Goal: Task Accomplishment & Management: Manage account settings

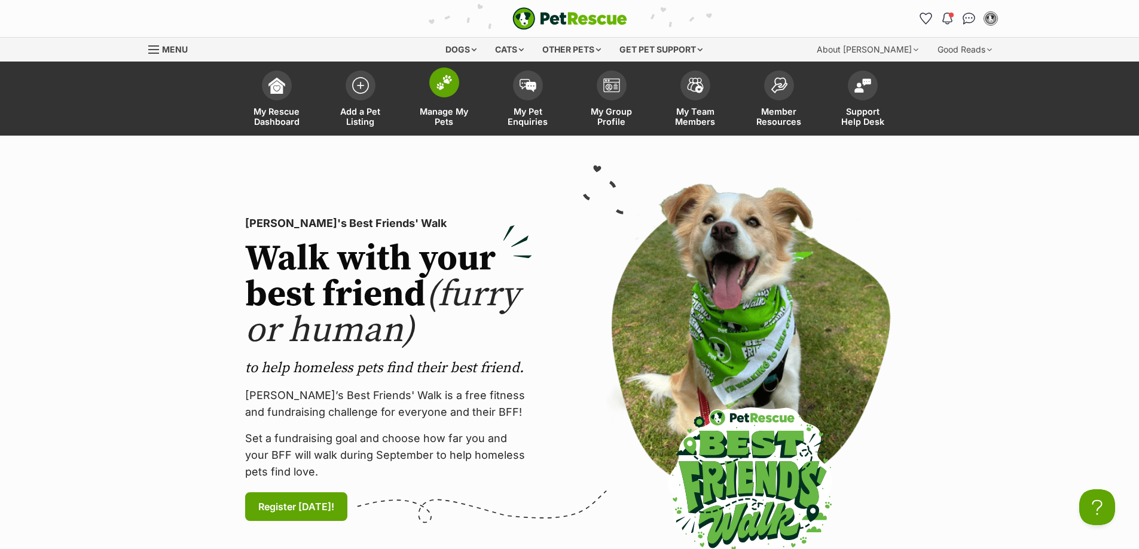
click at [448, 93] on span at bounding box center [444, 83] width 30 height 30
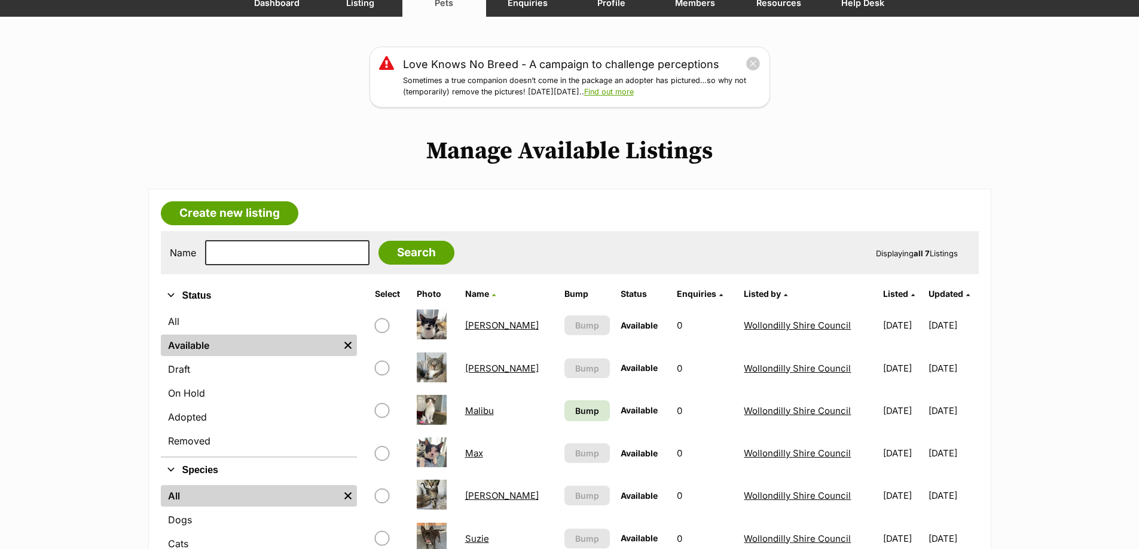
scroll to position [120, 0]
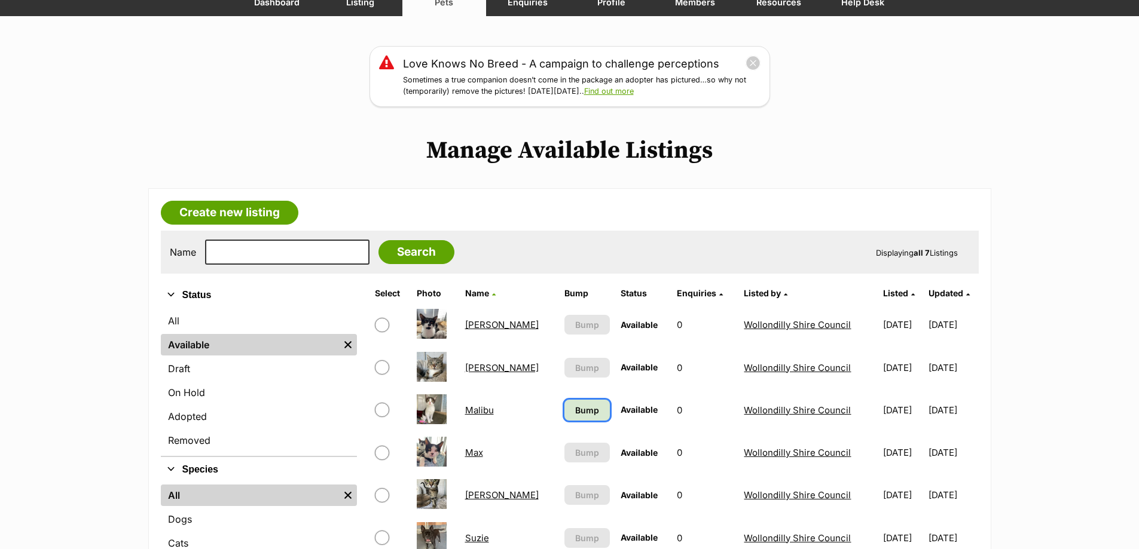
drag, startPoint x: 552, startPoint y: 414, endPoint x: 558, endPoint y: 415, distance: 6.8
click at [575, 414] on span "Bump" at bounding box center [587, 410] width 24 height 13
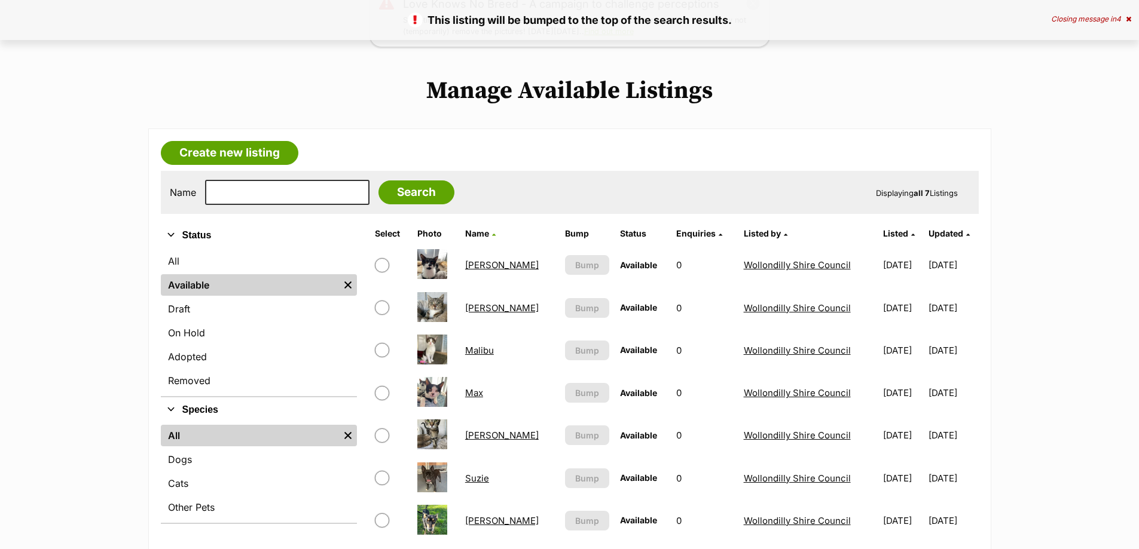
scroll to position [239, 0]
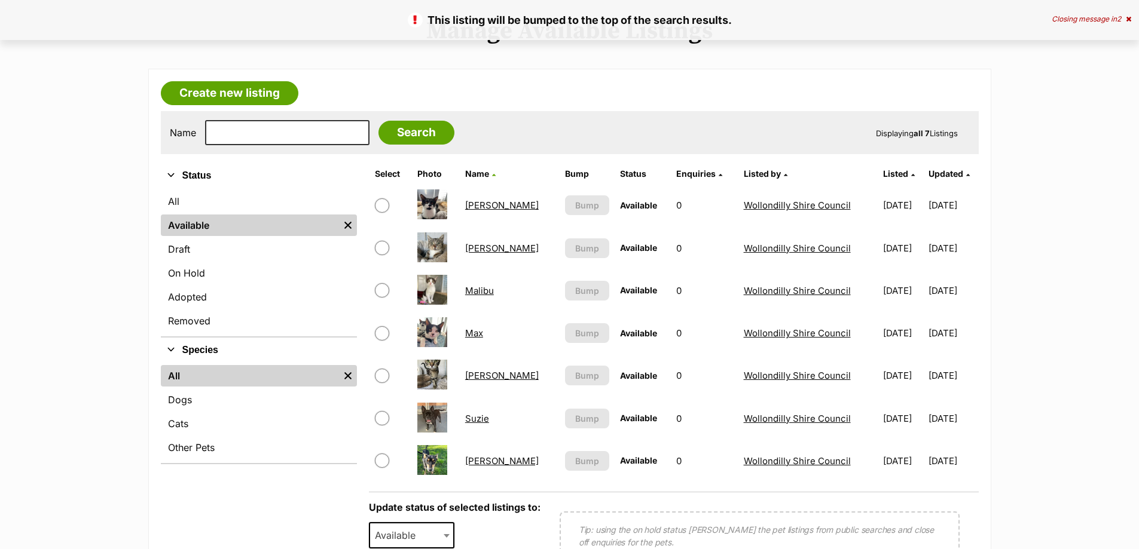
click at [482, 377] on link "[PERSON_NAME]" at bounding box center [502, 375] width 74 height 11
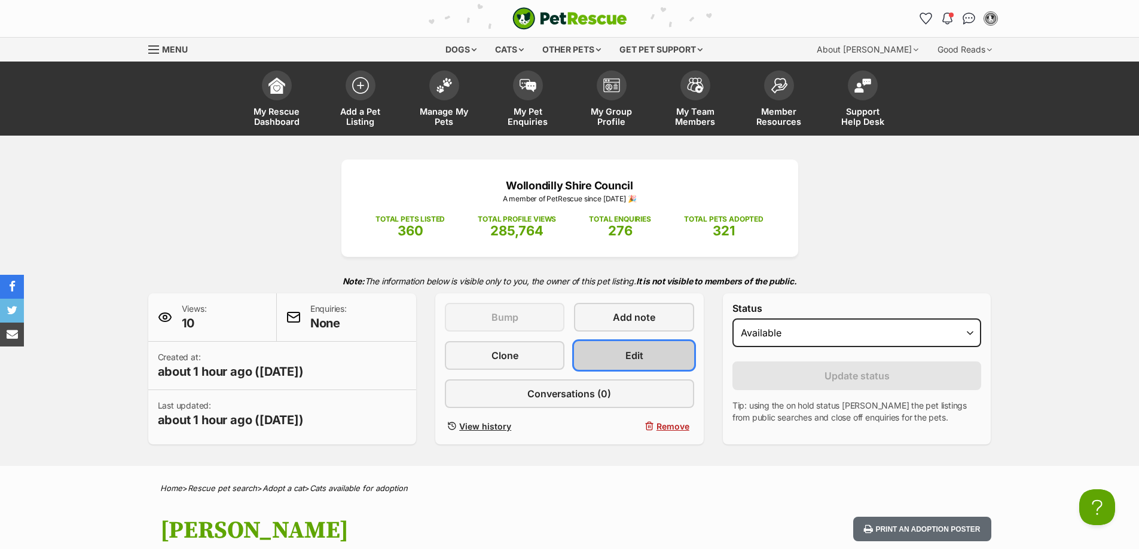
click at [637, 350] on span "Edit" at bounding box center [634, 355] width 18 height 14
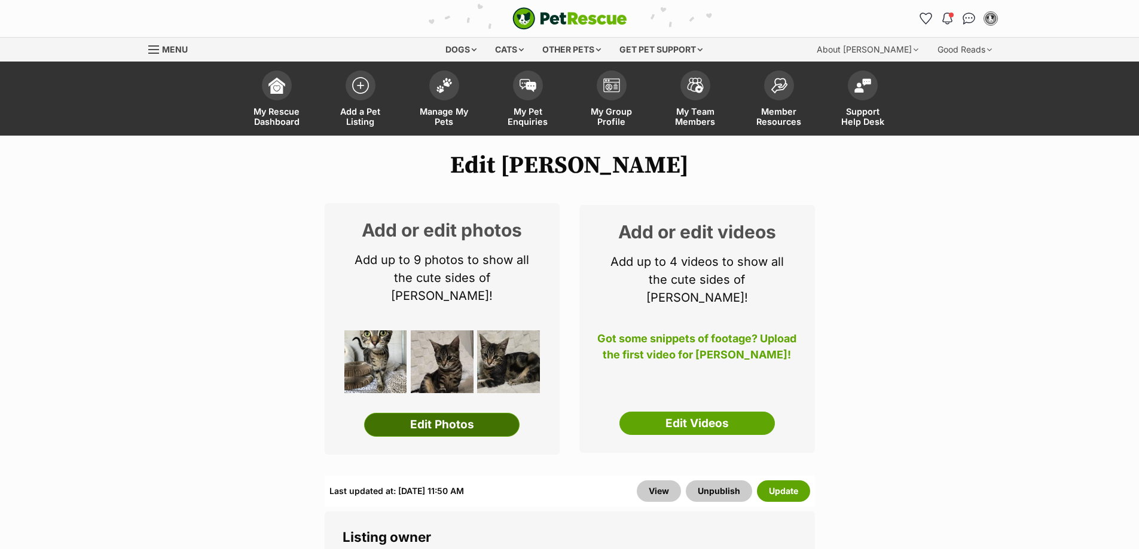
click at [443, 413] on link "Edit Photos" at bounding box center [441, 425] width 155 height 24
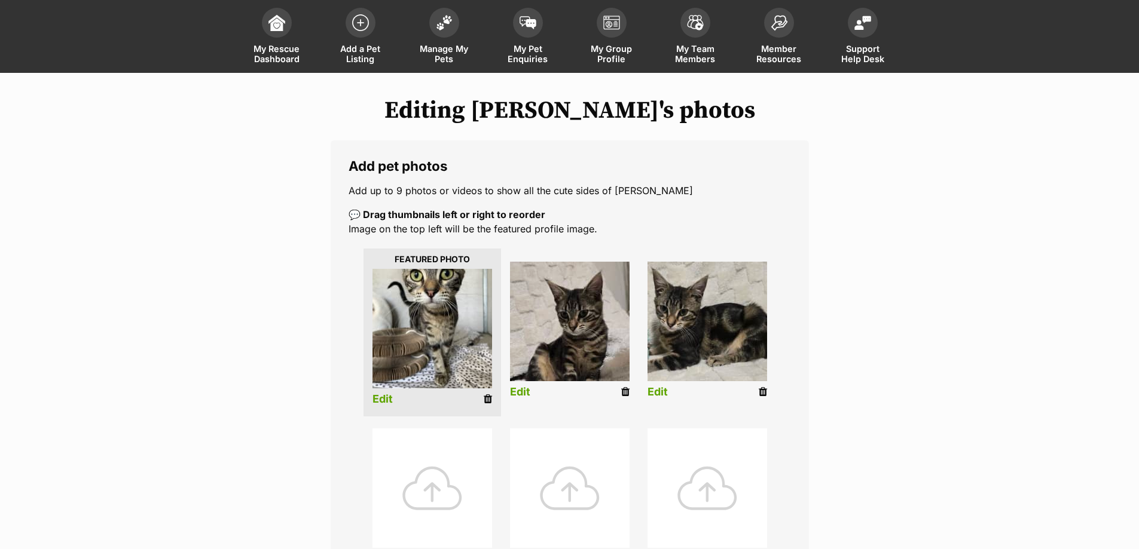
scroll to position [239, 0]
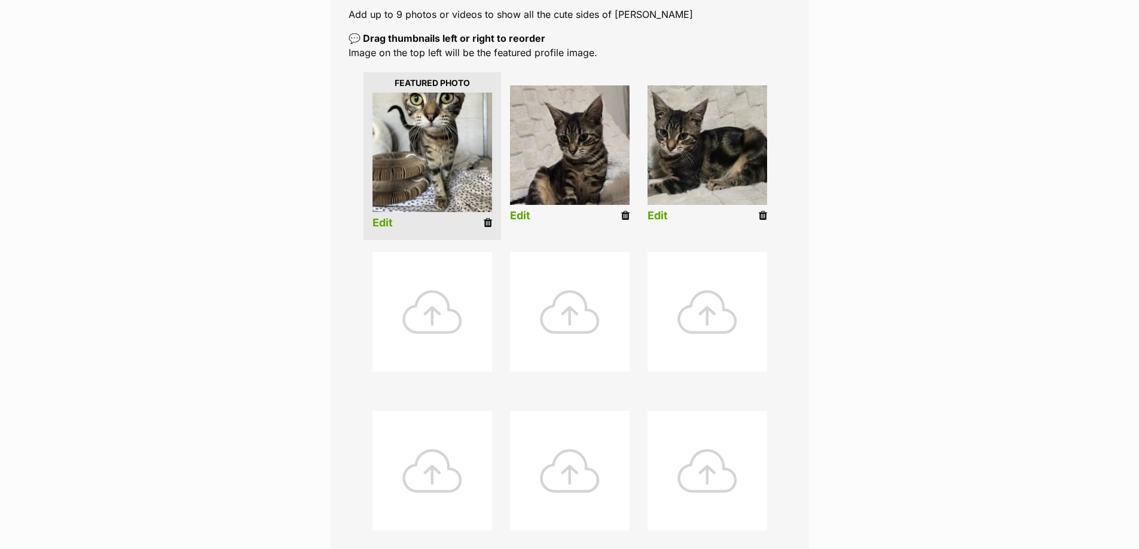
click at [442, 322] on div at bounding box center [432, 312] width 120 height 120
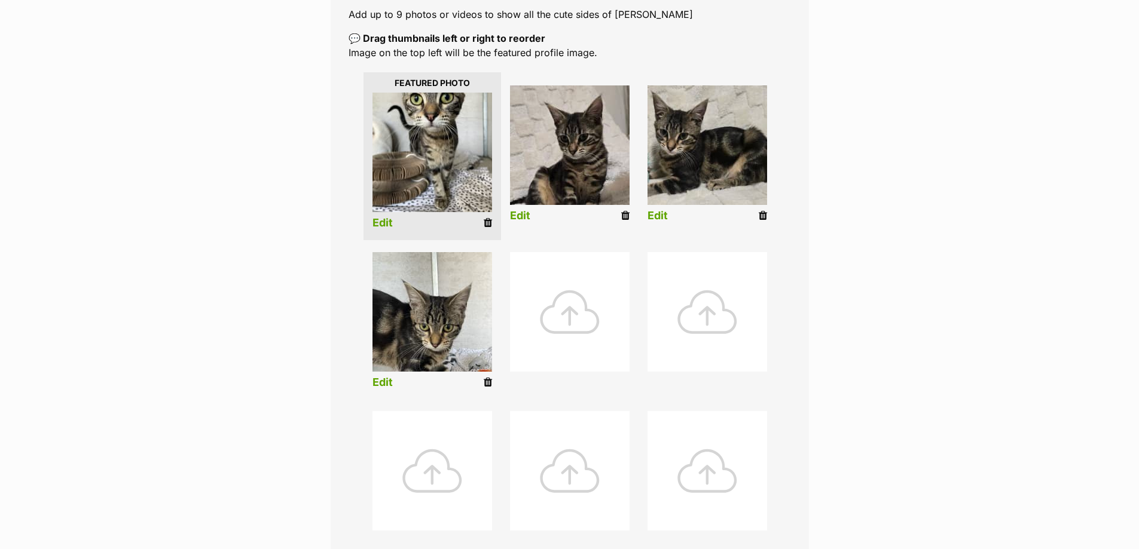
click at [557, 331] on div at bounding box center [570, 312] width 120 height 120
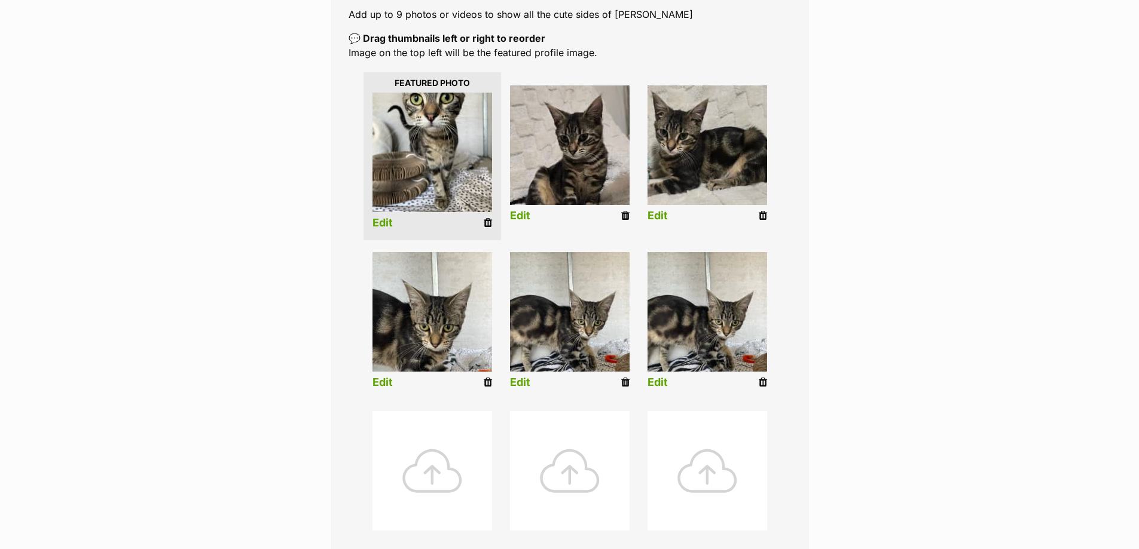
click at [763, 383] on icon at bounding box center [763, 382] width 8 height 11
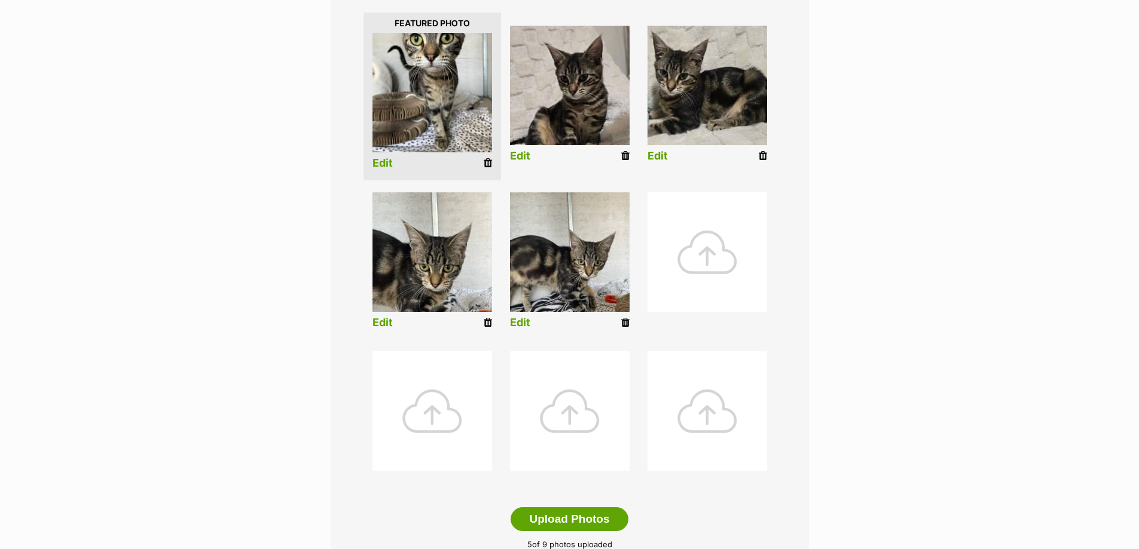
scroll to position [478, 0]
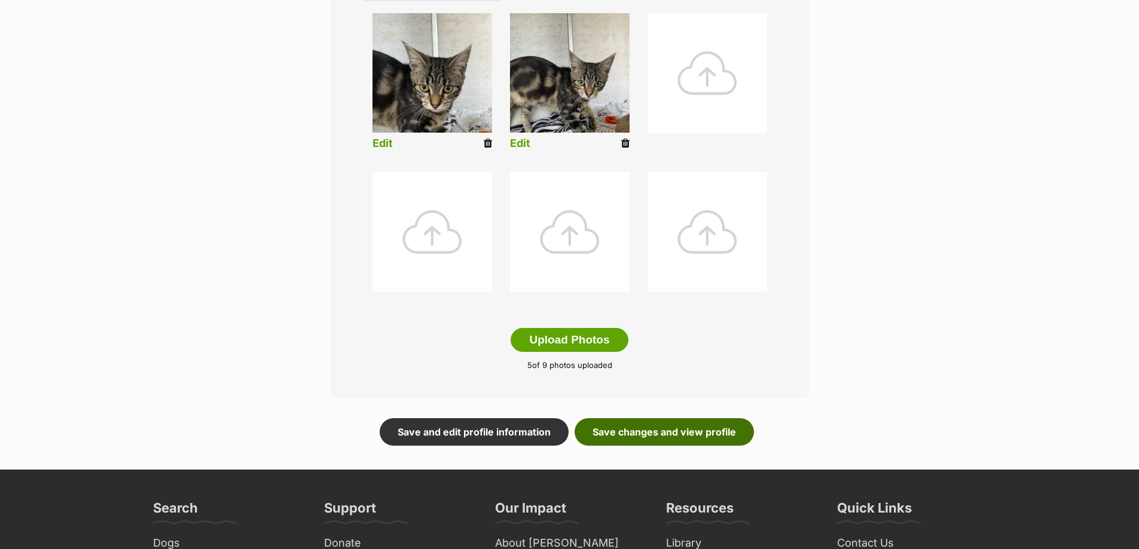
click at [650, 435] on link "Save changes and view profile" at bounding box center [663, 431] width 179 height 27
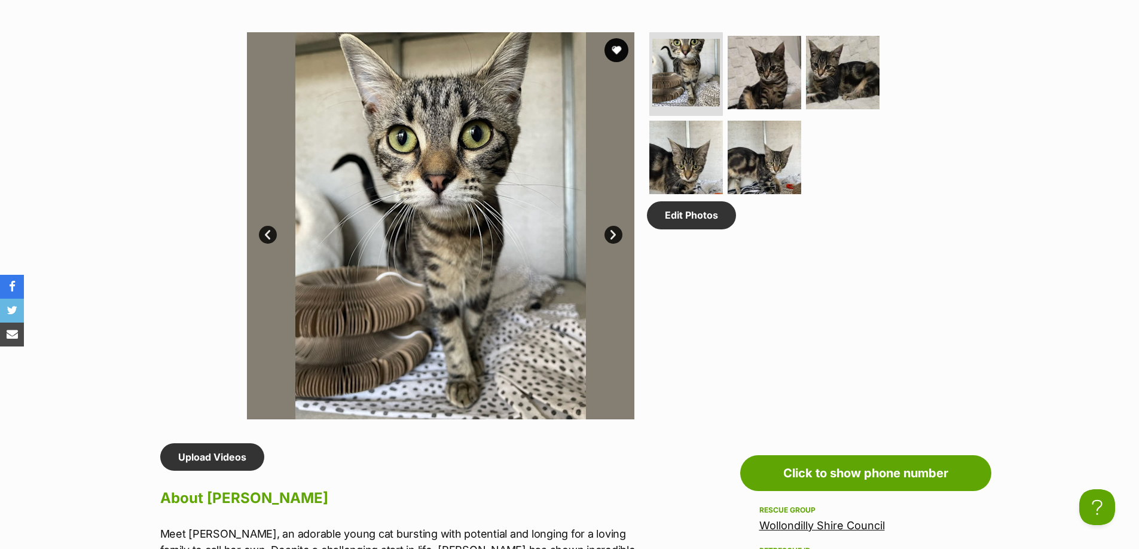
click at [615, 233] on link "Next" at bounding box center [613, 235] width 18 height 18
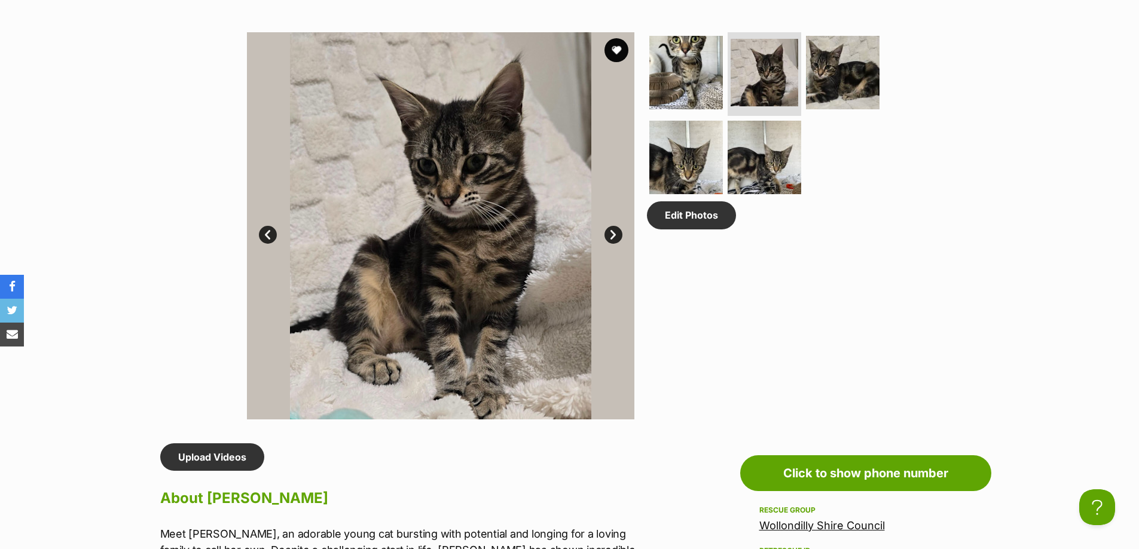
click at [615, 233] on link "Next" at bounding box center [613, 235] width 18 height 18
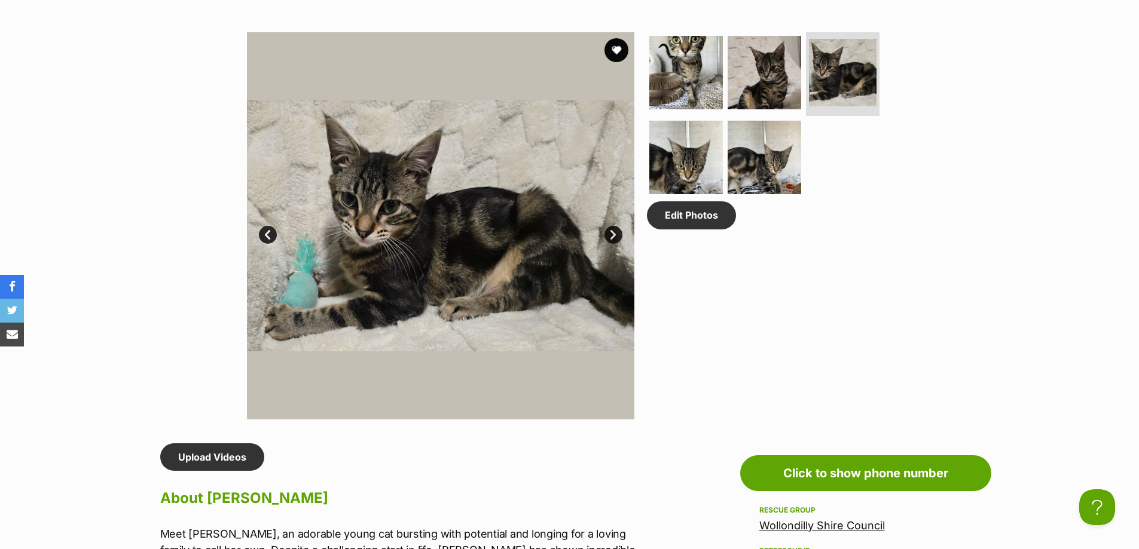
click at [615, 233] on link "Next" at bounding box center [613, 235] width 18 height 18
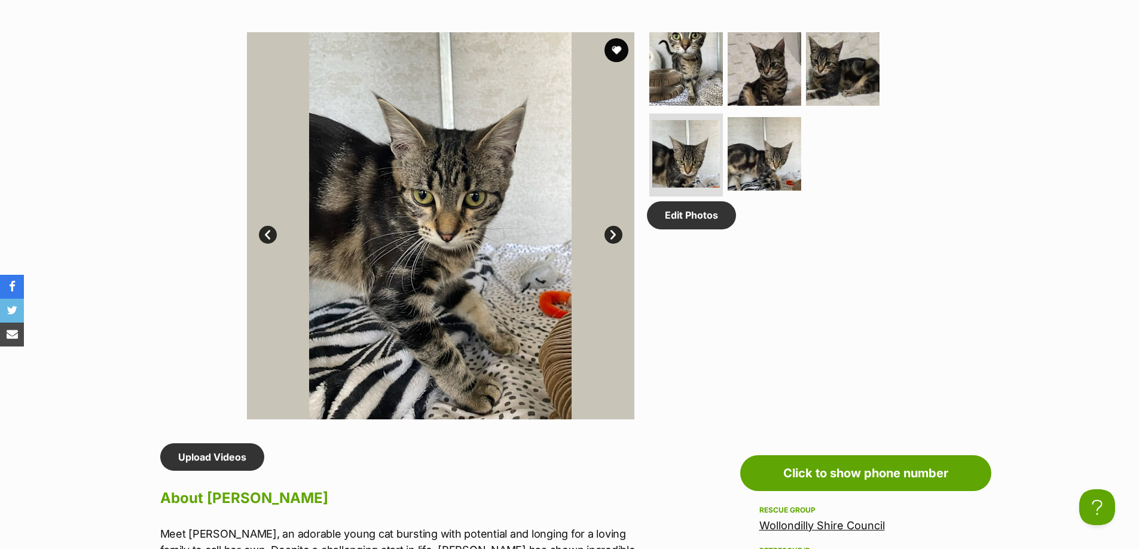
click at [615, 233] on link "Next" at bounding box center [613, 235] width 18 height 18
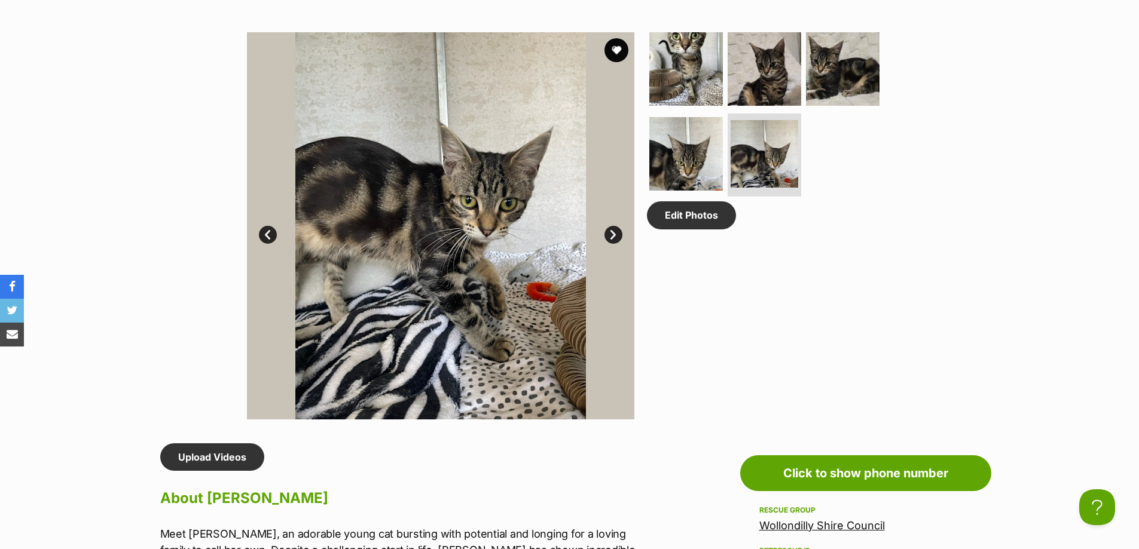
click at [615, 233] on link "Next" at bounding box center [613, 235] width 18 height 18
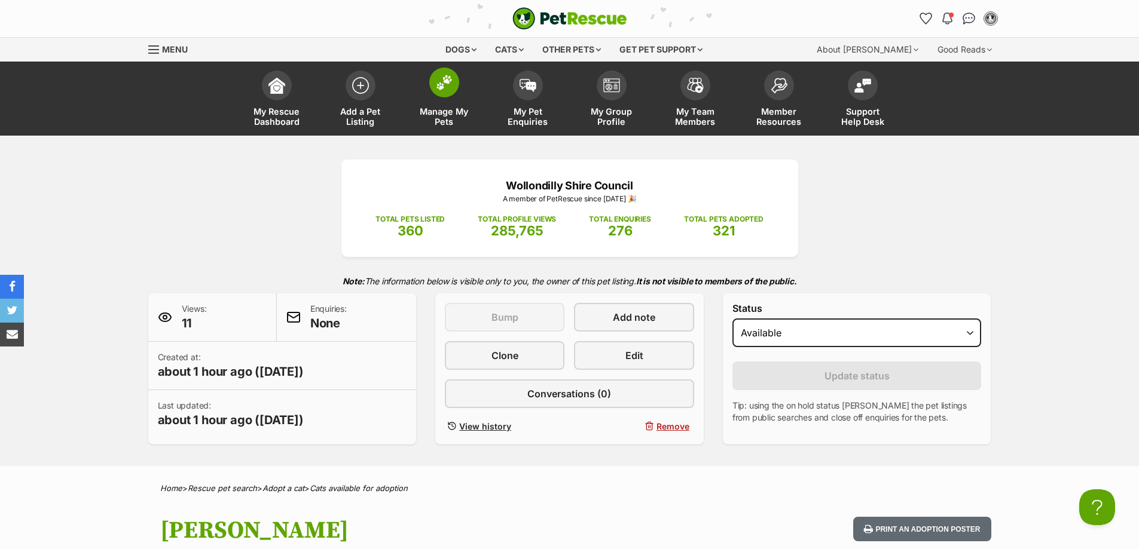
click at [448, 112] on span "Manage My Pets" at bounding box center [444, 116] width 54 height 20
drag, startPoint x: 555, startPoint y: 457, endPoint x: 557, endPoint y: 468, distance: 11.6
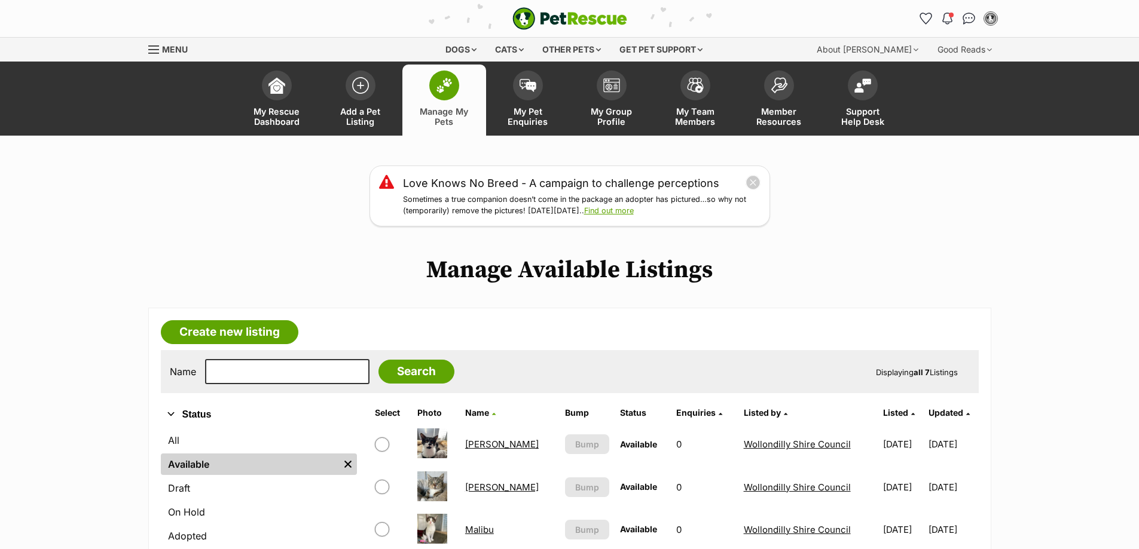
click at [438, 98] on span at bounding box center [444, 86] width 30 height 30
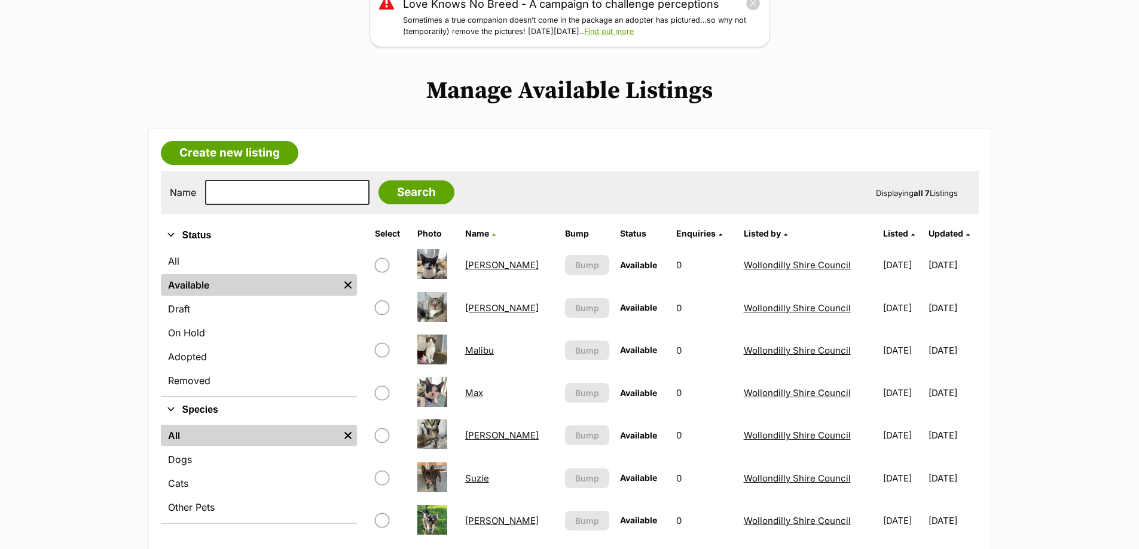
click at [481, 478] on link "Suzie" at bounding box center [477, 478] width 24 height 11
